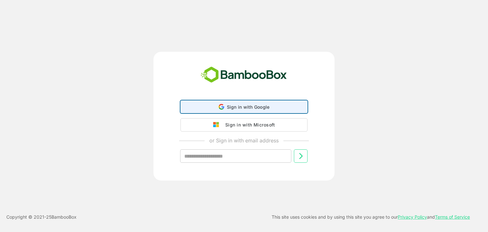
click at [231, 102] on div "Sign in with Google Sign in with Google. Opens in new tab" at bounding box center [244, 107] width 119 height 12
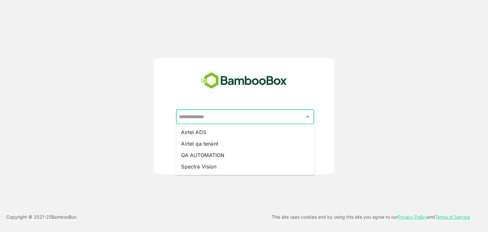
click at [253, 117] on input "text" at bounding box center [245, 117] width 136 height 12
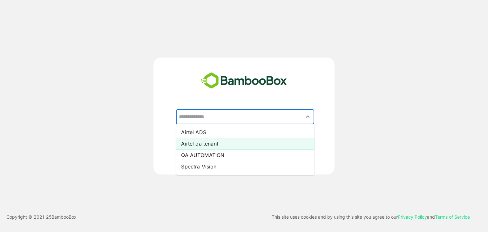
click at [251, 142] on li "Airtel qa tenant" at bounding box center [245, 143] width 138 height 11
type input "**********"
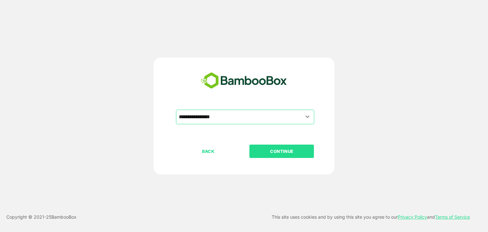
click at [270, 152] on p "CONTINUE" at bounding box center [282, 151] width 64 height 7
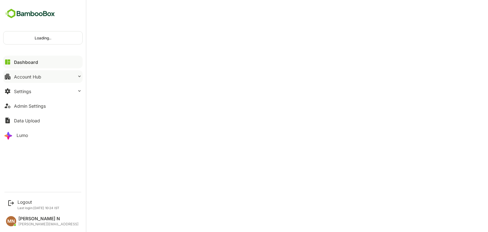
click at [31, 78] on div "Account Hub" at bounding box center [27, 76] width 27 height 5
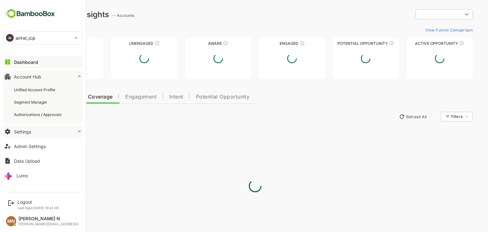
type input "**********"
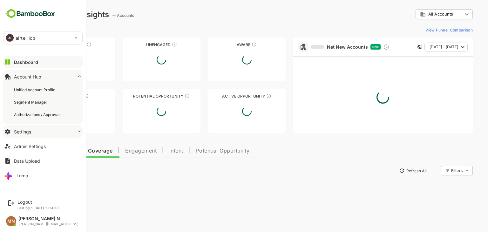
click at [40, 134] on button "Settings" at bounding box center [42, 131] width 79 height 13
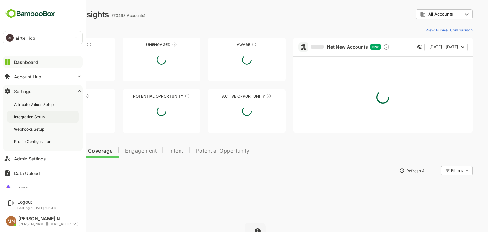
click at [32, 118] on div "Integration Setup" at bounding box center [30, 116] width 32 height 5
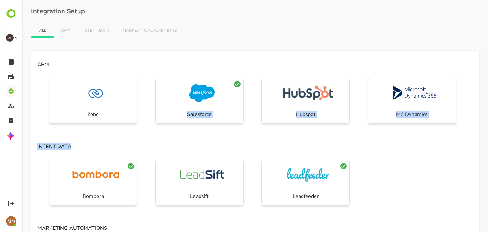
drag, startPoint x: 218, startPoint y: 117, endPoint x: 225, endPoint y: 140, distance: 24.0
click at [225, 140] on div "CRM Zoho Salesforce Hubspot MS Dynamics INTENT DATA Bombora Leadsift Leadfeeder…" at bounding box center [255, 231] width 448 height 361
click at [225, 140] on h4 "INTENT DATA" at bounding box center [255, 145] width 448 height 11
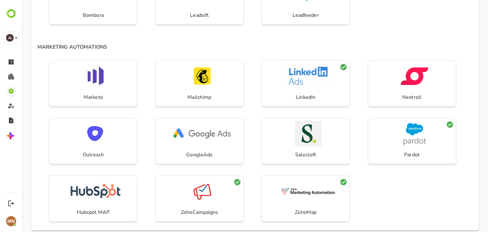
scroll to position [189, 0]
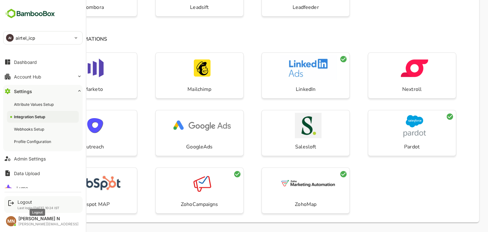
click at [32, 203] on div "Logout" at bounding box center [38, 201] width 42 height 5
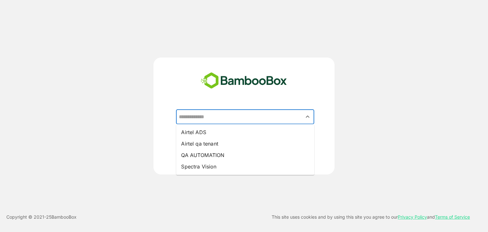
click at [233, 120] on input "text" at bounding box center [245, 117] width 136 height 12
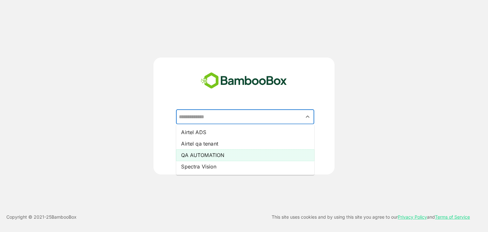
click at [229, 159] on li "QA AUTOMATION" at bounding box center [245, 154] width 138 height 11
type input "**********"
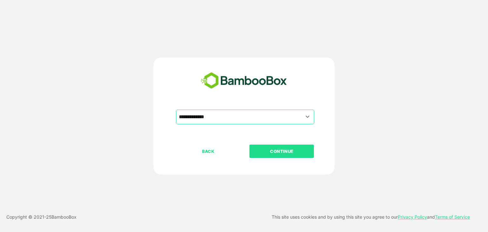
click at [295, 153] on p "CONTINUE" at bounding box center [282, 151] width 64 height 7
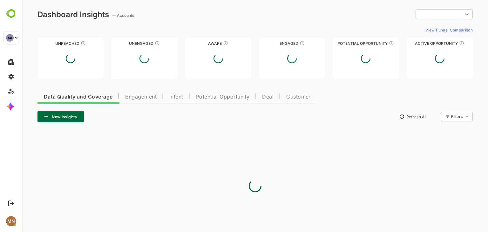
type input "**********"
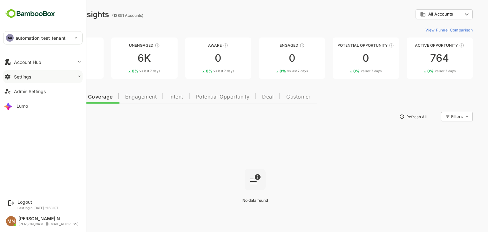
click at [59, 78] on button "Settings" at bounding box center [42, 76] width 79 height 13
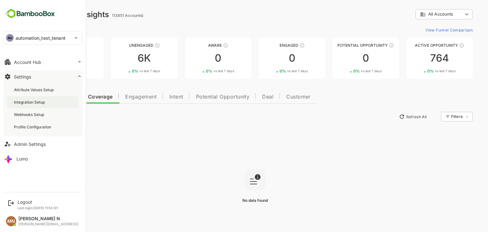
click at [47, 106] on div "Integration Setup" at bounding box center [43, 102] width 72 height 12
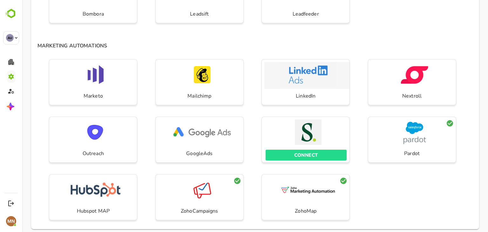
scroll to position [189, 0]
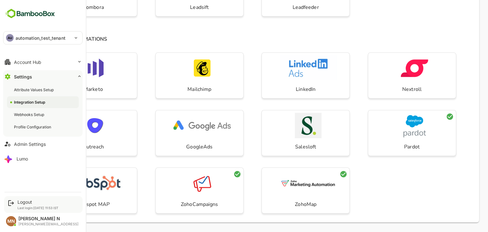
click at [21, 199] on div "Logout Last login: Jul 7 11:53 IST" at bounding box center [43, 204] width 79 height 17
click at [7, 203] on icon at bounding box center [11, 203] width 8 height 8
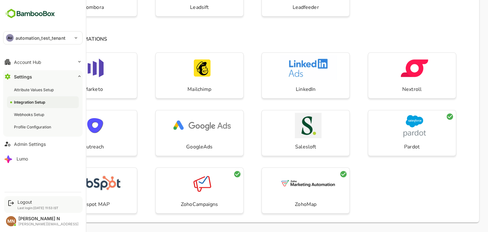
click at [15, 206] on icon at bounding box center [11, 203] width 8 height 8
click at [11, 203] on icon at bounding box center [11, 203] width 8 height 8
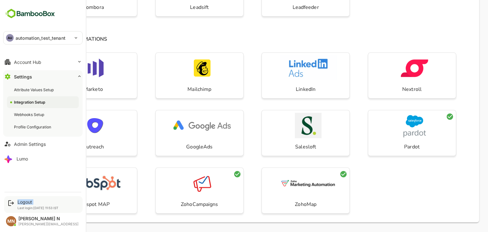
click at [11, 203] on icon at bounding box center [11, 203] width 8 height 8
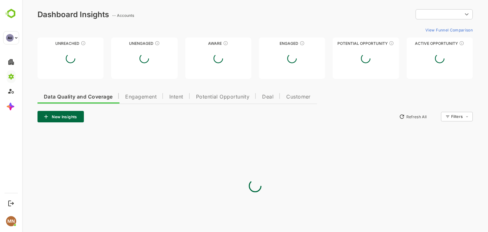
scroll to position [0, 0]
type input "**********"
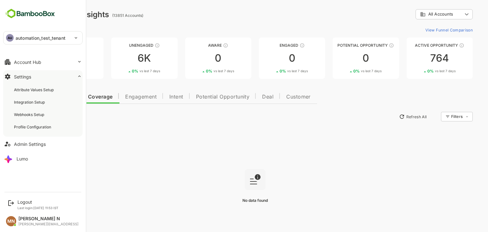
click at [33, 225] on div "[PERSON_NAME][EMAIL_ADDRESS]" at bounding box center [48, 224] width 60 height 4
click at [13, 201] on icon at bounding box center [11, 203] width 8 height 8
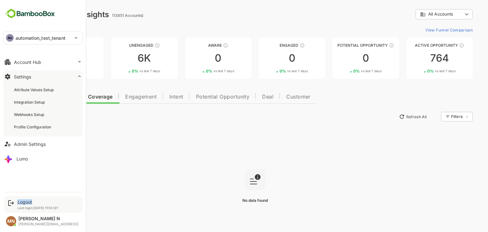
click at [13, 201] on icon at bounding box center [11, 203] width 8 height 8
click at [34, 223] on div "[PERSON_NAME][EMAIL_ADDRESS]" at bounding box center [48, 224] width 60 height 4
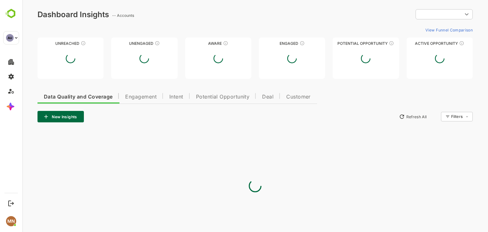
type input "**********"
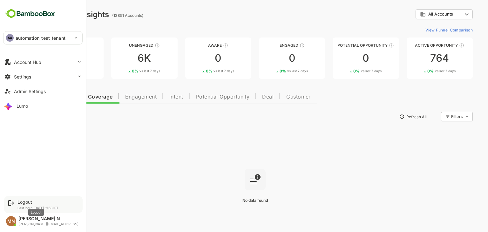
click at [27, 204] on div "Logout" at bounding box center [37, 201] width 41 height 5
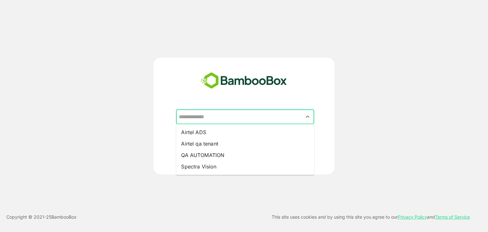
click at [217, 120] on input "text" at bounding box center [245, 117] width 136 height 12
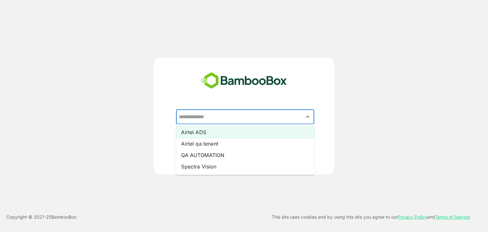
click at [214, 131] on li "Airtel ADS" at bounding box center [245, 132] width 138 height 11
type input "**********"
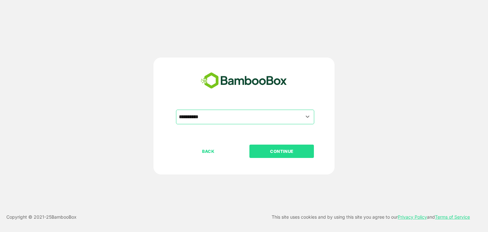
click at [281, 150] on p "CONTINUE" at bounding box center [282, 151] width 64 height 7
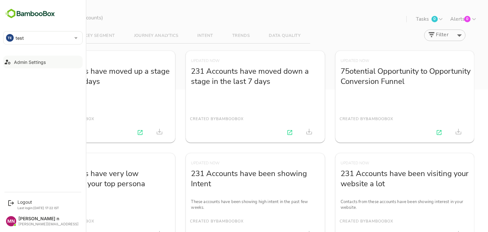
click at [29, 56] on button "Admin Settings" at bounding box center [42, 62] width 79 height 13
click at [11, 200] on icon at bounding box center [11, 203] width 8 height 8
click at [11, 203] on icon at bounding box center [11, 203] width 8 height 8
click at [36, 206] on p "Last login: Jul 13 17:22 IST" at bounding box center [38, 208] width 42 height 4
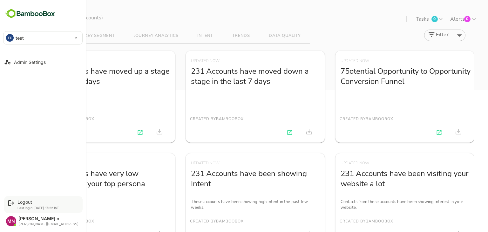
click at [9, 204] on icon at bounding box center [11, 203] width 8 height 8
click at [12, 204] on icon at bounding box center [11, 203] width 6 height 6
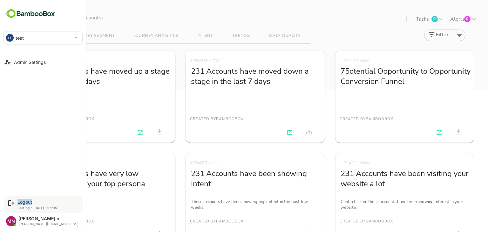
click at [12, 204] on icon at bounding box center [11, 203] width 6 height 6
click at [39, 194] on div "Logout Last login: Jul 13 17:22 IST MN maheshwari n maheshwari@bamboobox.ai" at bounding box center [43, 208] width 86 height 41
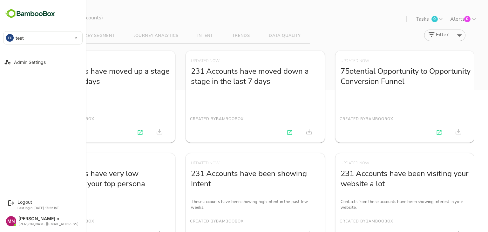
click at [39, 194] on div "Logout Last login: Jul 13 17:22 IST MN maheshwari n maheshwari@bamboobox.ai" at bounding box center [43, 208] width 86 height 41
click at [21, 203] on div "Logout" at bounding box center [38, 201] width 42 height 5
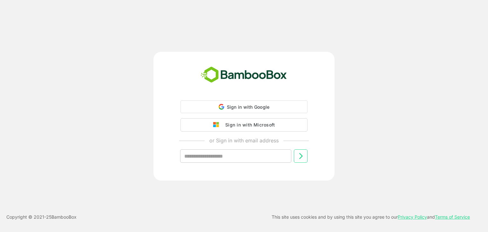
click at [21, 203] on div "Loading.. __ Logout Last login: [DATE] 17:22 IST MN maheshwari n [EMAIL_ADDRESS…" at bounding box center [244, 116] width 488 height 232
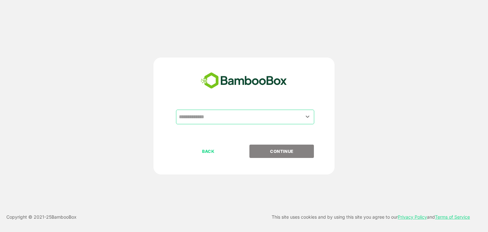
click at [233, 111] on input "text" at bounding box center [245, 117] width 136 height 12
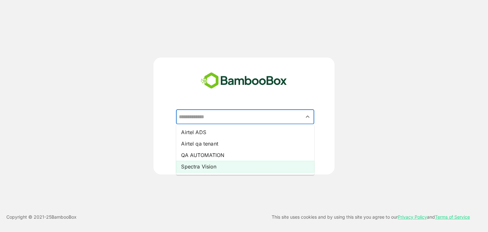
click at [232, 167] on li "Spectra Vision" at bounding box center [245, 166] width 138 height 11
type input "**********"
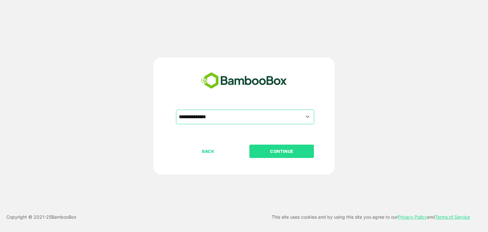
click at [265, 156] on button "CONTINUE" at bounding box center [282, 151] width 65 height 13
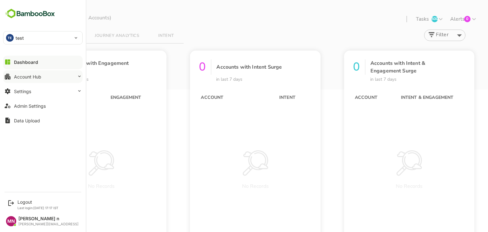
click at [41, 77] on div "Account Hub" at bounding box center [27, 76] width 27 height 5
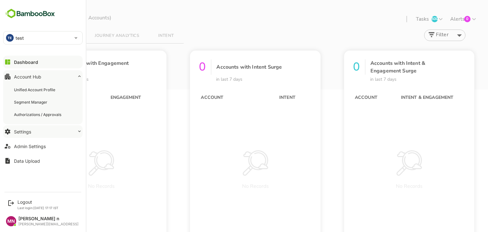
click at [58, 127] on button "Settings" at bounding box center [42, 131] width 79 height 13
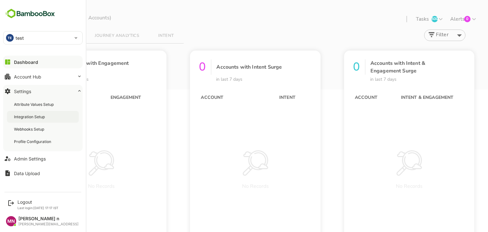
click at [42, 111] on div "Integration Setup" at bounding box center [43, 117] width 72 height 12
click at [10, 204] on icon at bounding box center [11, 203] width 8 height 8
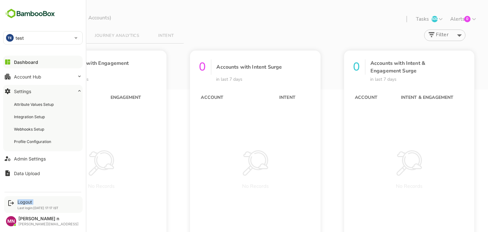
click at [10, 204] on icon at bounding box center [11, 203] width 8 height 8
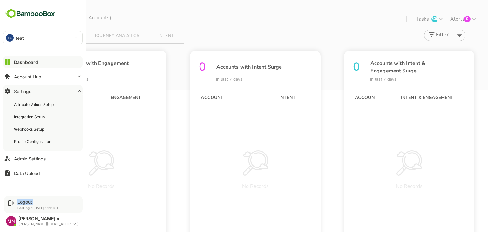
click at [10, 204] on icon at bounding box center [11, 203] width 8 height 8
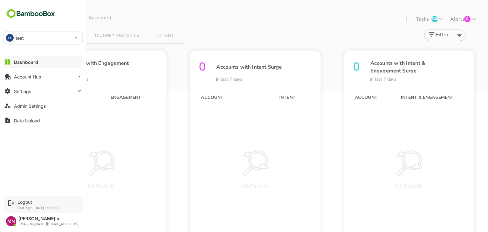
click at [12, 206] on icon at bounding box center [11, 203] width 8 height 8
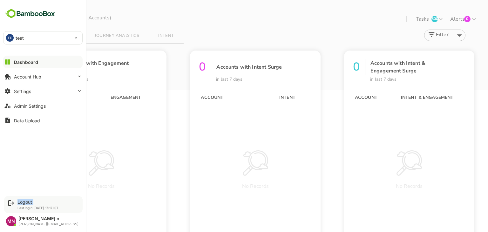
click at [12, 206] on icon at bounding box center [11, 203] width 8 height 8
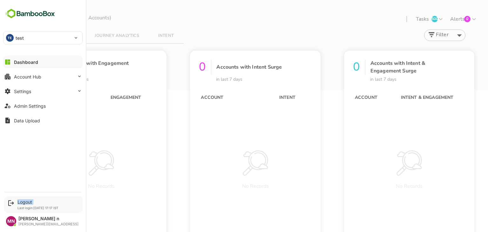
click at [12, 206] on icon at bounding box center [11, 203] width 8 height 8
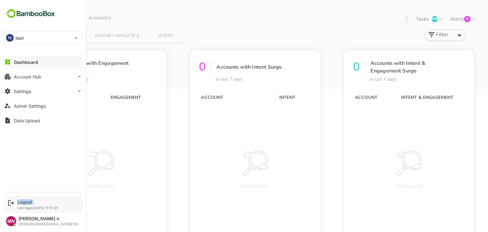
click at [12, 206] on icon at bounding box center [11, 203] width 8 height 8
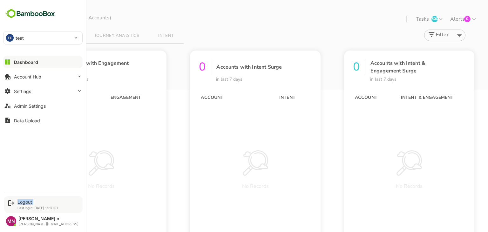
click at [12, 206] on icon at bounding box center [11, 203] width 8 height 8
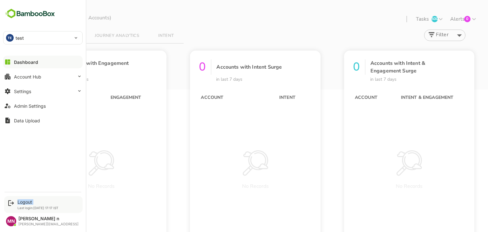
click at [12, 206] on icon at bounding box center [11, 203] width 8 height 8
click at [9, 199] on icon at bounding box center [11, 203] width 8 height 8
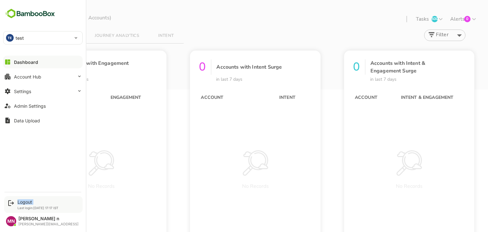
click at [9, 199] on icon at bounding box center [11, 203] width 8 height 8
drag, startPoint x: 3, startPoint y: 205, endPoint x: 18, endPoint y: 203, distance: 15.1
click at [18, 203] on div "Logout Last login: [DATE] 17:17 IST MN maheshwari n [EMAIL_ADDRESS]" at bounding box center [42, 212] width 79 height 33
click at [18, 203] on div "Logout" at bounding box center [37, 201] width 41 height 5
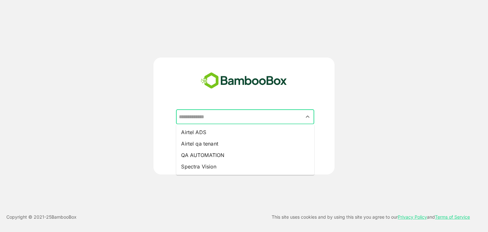
click at [197, 120] on input "text" at bounding box center [245, 117] width 136 height 12
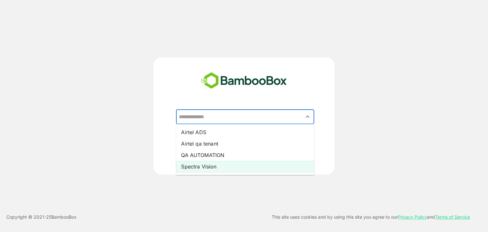
click at [228, 162] on li "Spectra Vision" at bounding box center [245, 166] width 138 height 11
type input "**********"
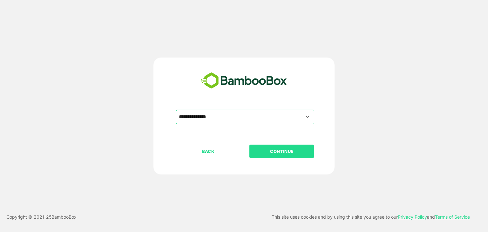
click at [268, 150] on p "CONTINUE" at bounding box center [282, 151] width 64 height 7
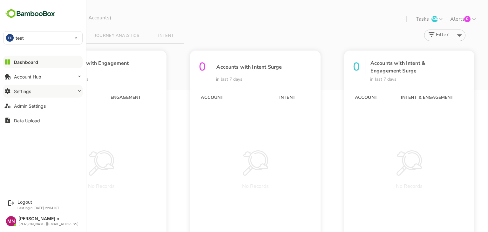
click at [39, 90] on button "Settings" at bounding box center [42, 91] width 79 height 13
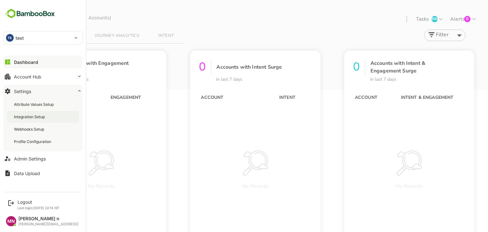
click at [52, 118] on div "Integration Setup" at bounding box center [43, 117] width 72 height 12
click at [20, 42] on div "TE test" at bounding box center [38, 37] width 71 height 13
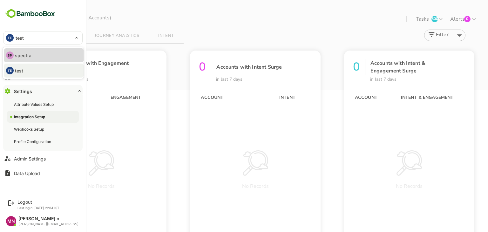
click at [24, 55] on p "spectra" at bounding box center [23, 55] width 17 height 7
type input "*******"
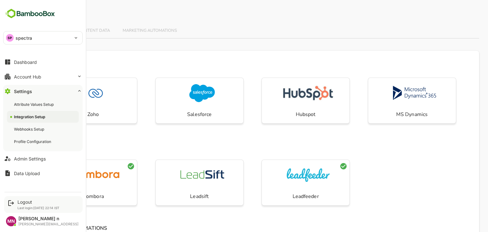
click at [15, 208] on div "Logout Last login: Aug 10 22:14 IST" at bounding box center [43, 204] width 79 height 17
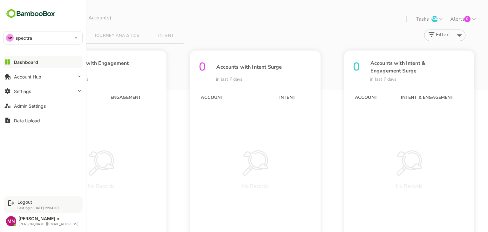
click at [8, 202] on icon at bounding box center [11, 203] width 6 height 6
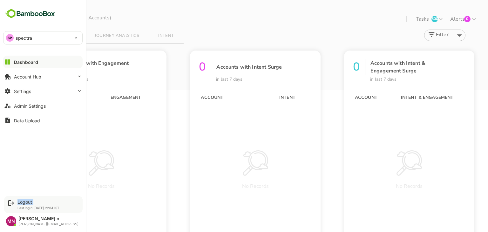
click at [8, 202] on icon at bounding box center [11, 203] width 6 height 6
click at [13, 18] on img at bounding box center [30, 14] width 54 height 12
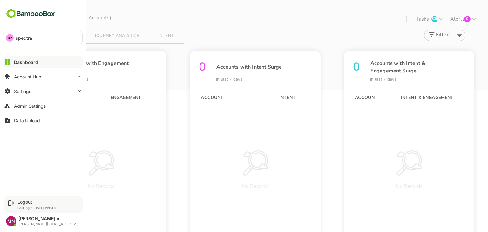
click at [10, 204] on icon at bounding box center [11, 203] width 8 height 8
click at [16, 194] on div "Logout Last login: [DATE] 22:14 IST MN maheshwari n [EMAIL_ADDRESS]" at bounding box center [43, 208] width 86 height 41
click at [17, 194] on div "Logout Last login: [DATE] 22:14 IST MN maheshwari n [EMAIL_ADDRESS]" at bounding box center [43, 208] width 86 height 41
click at [20, 200] on div "Logout" at bounding box center [38, 201] width 42 height 5
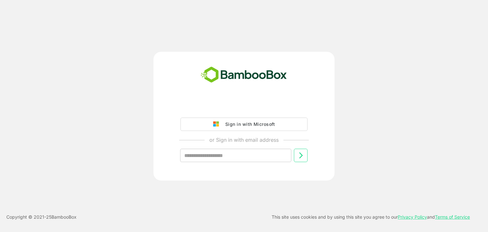
click at [232, 100] on div "Sign in with Microsoft or Sign in with email address ​" at bounding box center [244, 116] width 181 height 129
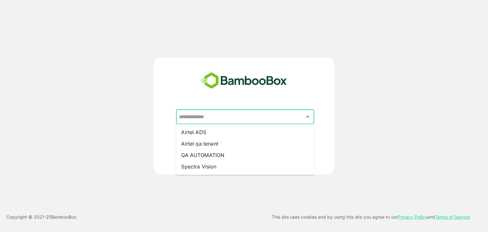
click at [246, 114] on input "text" at bounding box center [245, 117] width 136 height 12
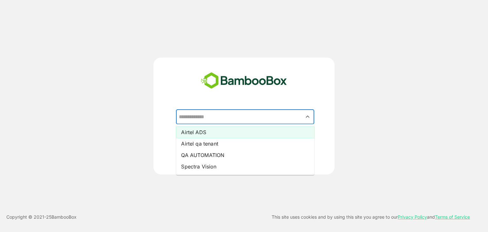
click at [237, 131] on li "Airtel ADS" at bounding box center [245, 132] width 138 height 11
type input "**********"
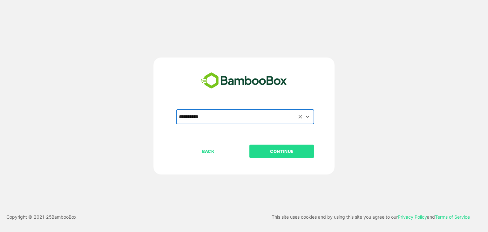
click at [273, 154] on p "CONTINUE" at bounding box center [282, 151] width 64 height 7
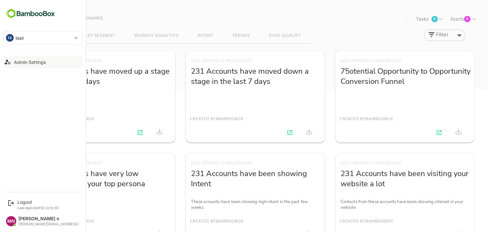
click at [28, 60] on div "Admin Settings" at bounding box center [30, 61] width 32 height 5
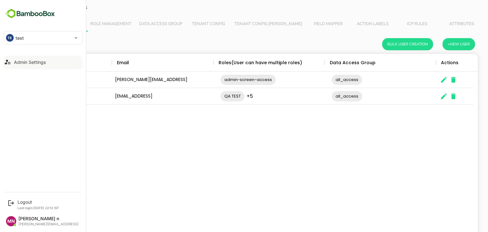
scroll to position [182, 436]
